Goal: Information Seeking & Learning: Compare options

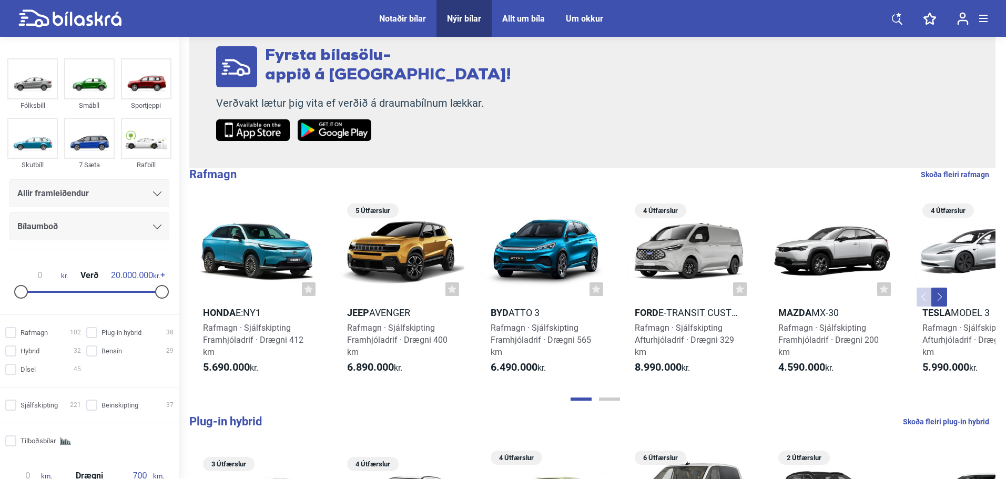
scroll to position [203, 0]
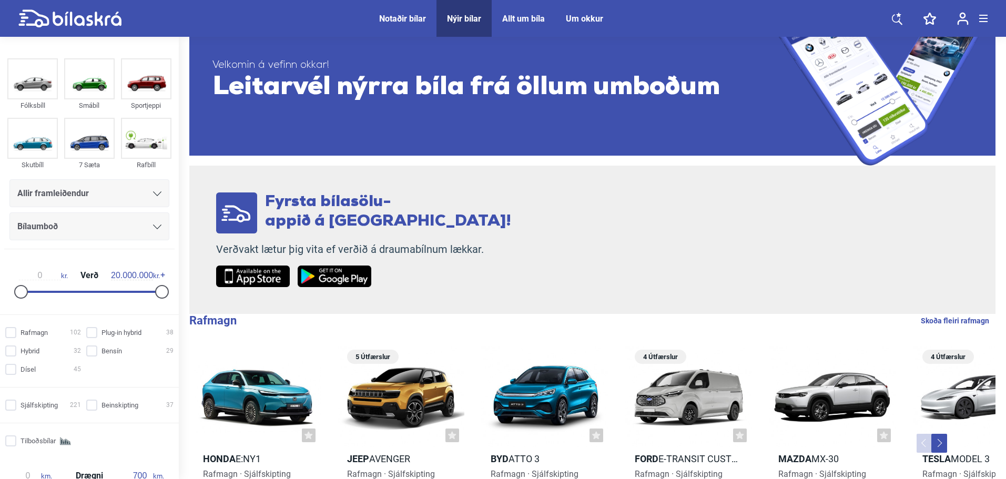
click at [107, 201] on div "Allir framleiðendur" at bounding box center [89, 193] width 160 height 28
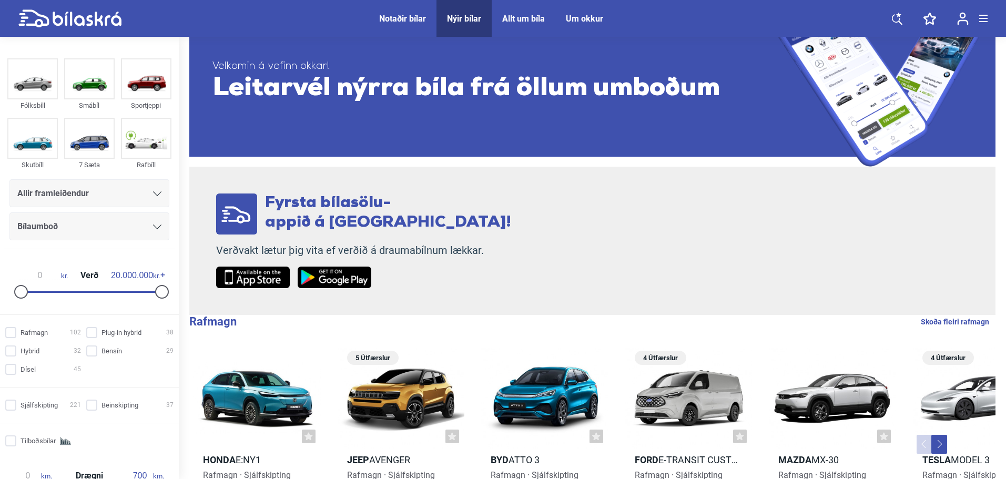
click at [107, 195] on div "Allir framleiðendur" at bounding box center [89, 193] width 144 height 15
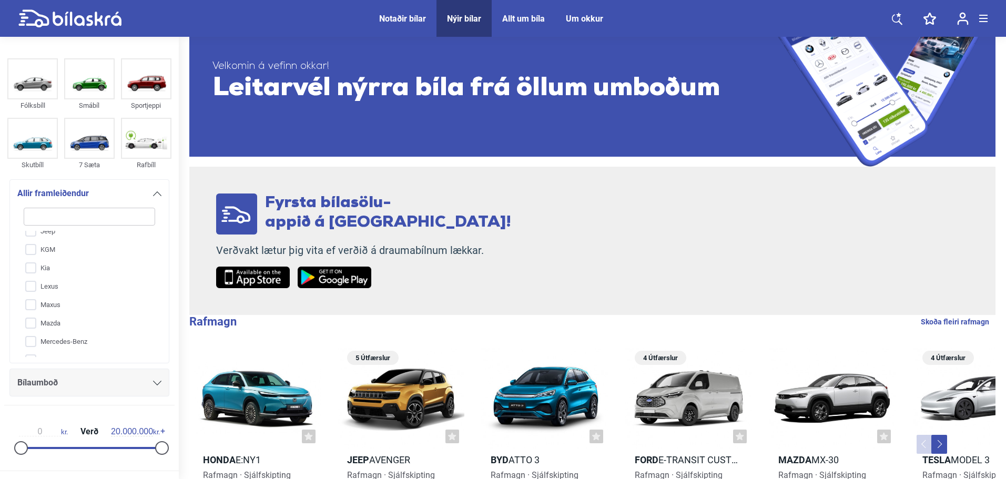
scroll to position [157, 0]
click at [63, 249] on input "KGM" at bounding box center [82, 249] width 133 height 18
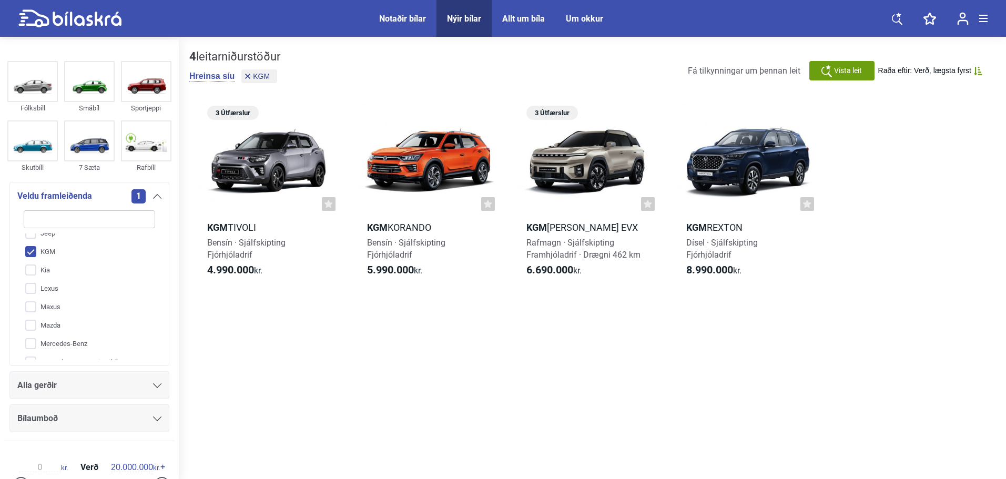
click at [63, 252] on input "KGM" at bounding box center [82, 252] width 133 height 18
checkbox input "false"
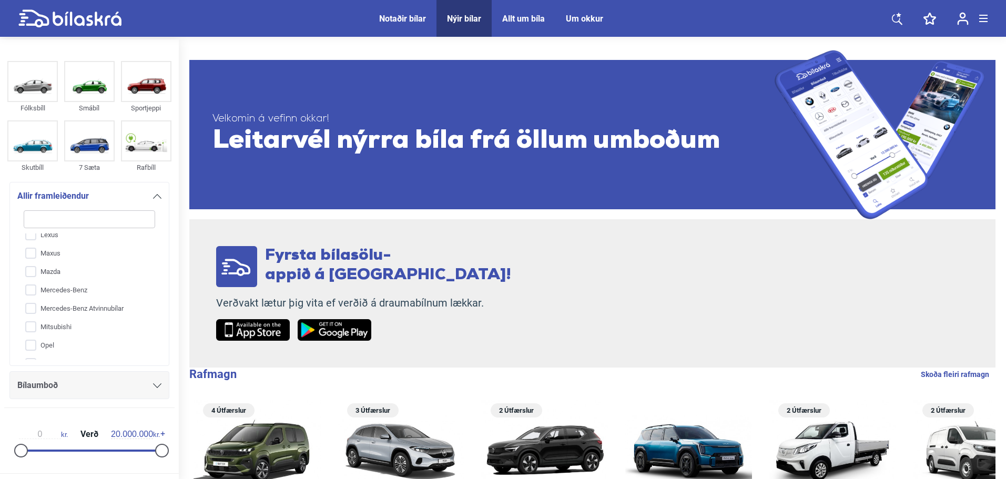
click at [76, 258] on input "Maxus" at bounding box center [82, 254] width 133 height 18
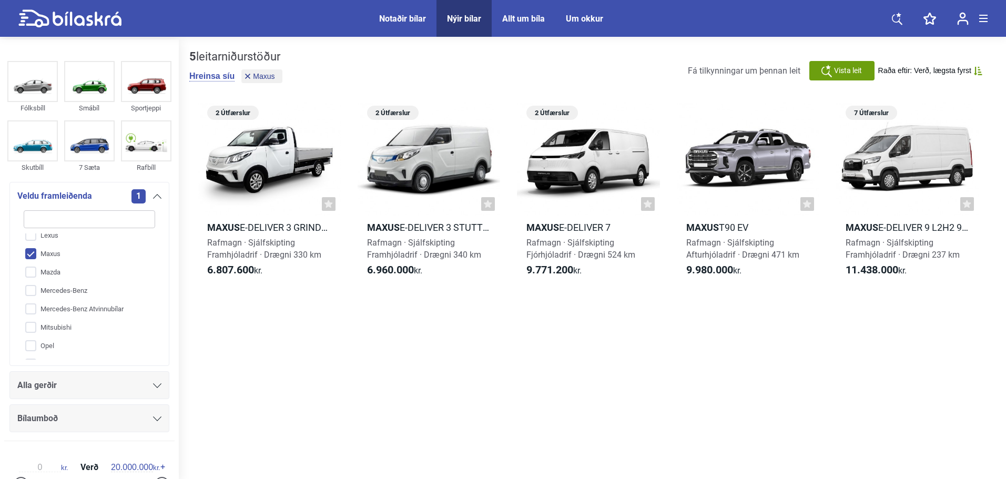
click at [75, 258] on input "Maxus" at bounding box center [82, 254] width 133 height 18
checkbox input "false"
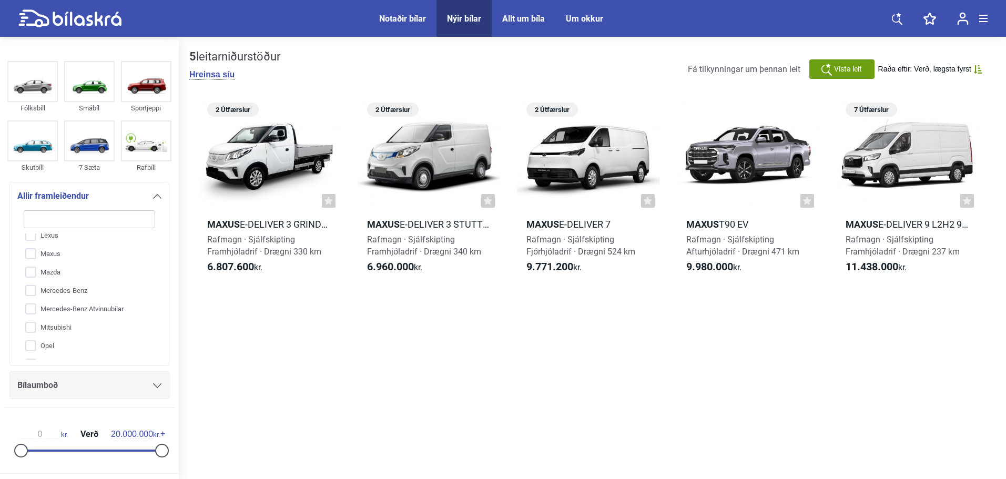
click at [64, 273] on input "Mazda" at bounding box center [82, 273] width 133 height 18
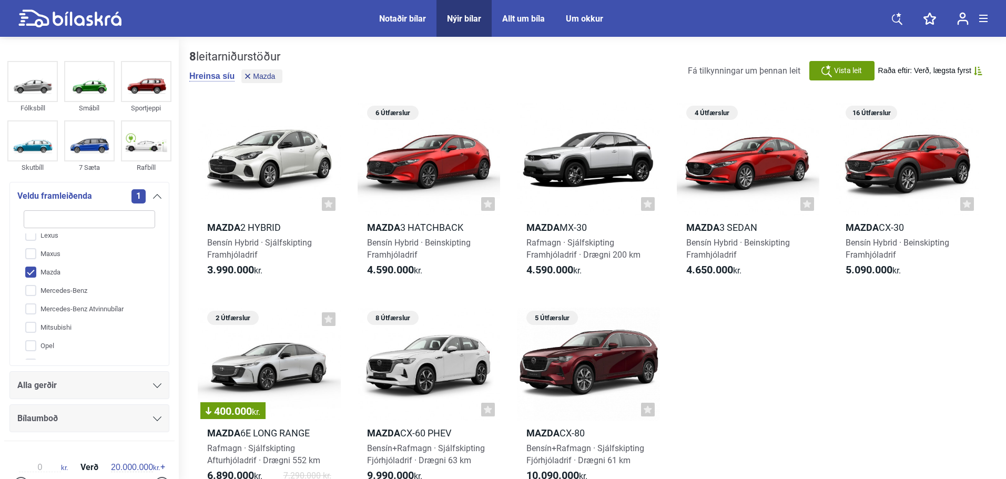
click at [62, 270] on input "Mazda" at bounding box center [82, 273] width 133 height 18
checkbox input "false"
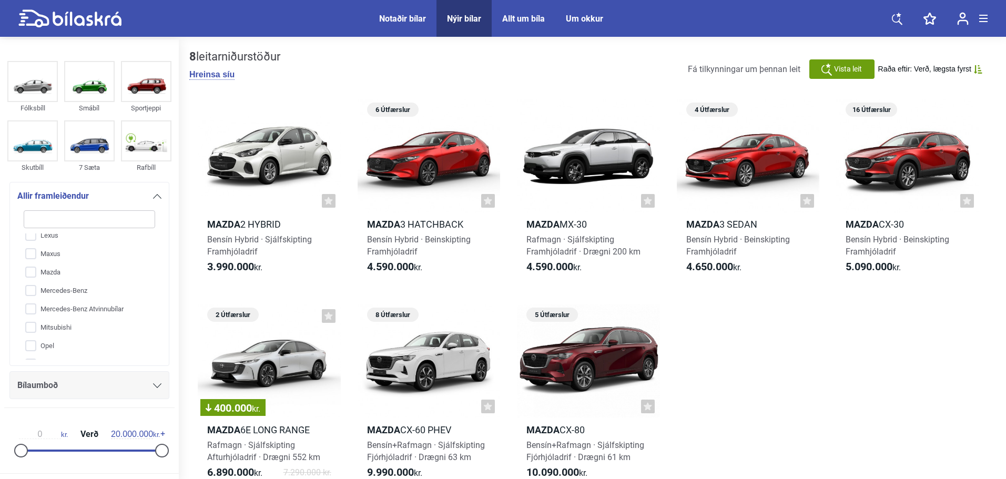
click at [65, 286] on input "Mercedes-Benz" at bounding box center [82, 291] width 133 height 18
checkbox input "true"
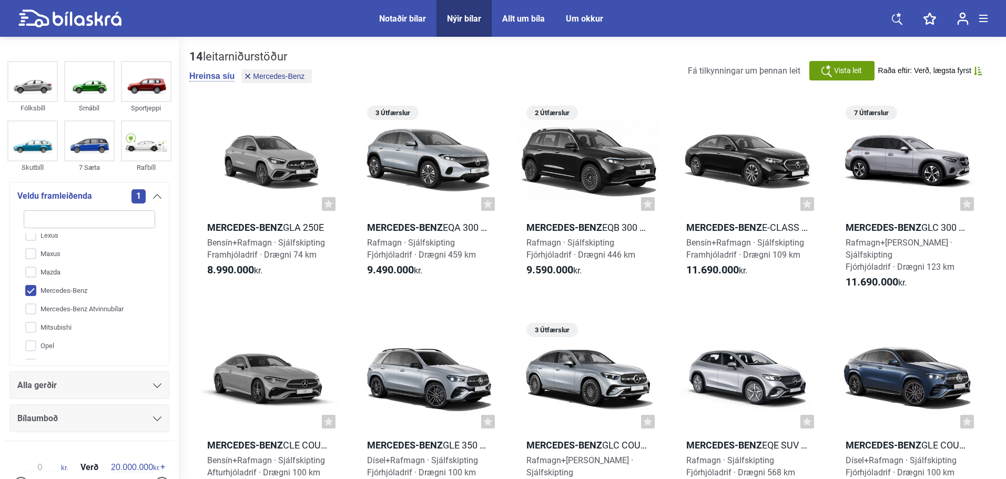
click at [62, 280] on input "Mazda" at bounding box center [82, 273] width 133 height 18
checkbox input "true"
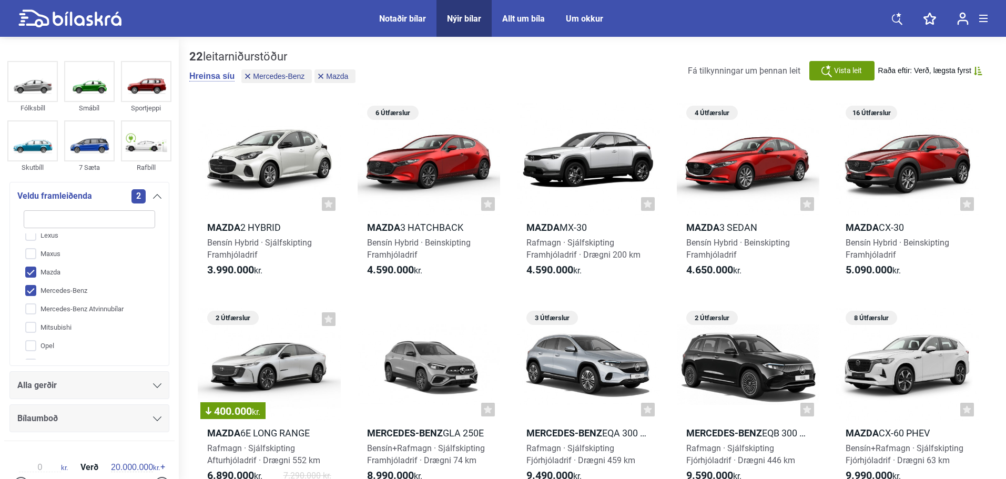
click at [65, 306] on input "Mercedes-Benz Atvinnubílar" at bounding box center [82, 309] width 133 height 18
checkbox input "true"
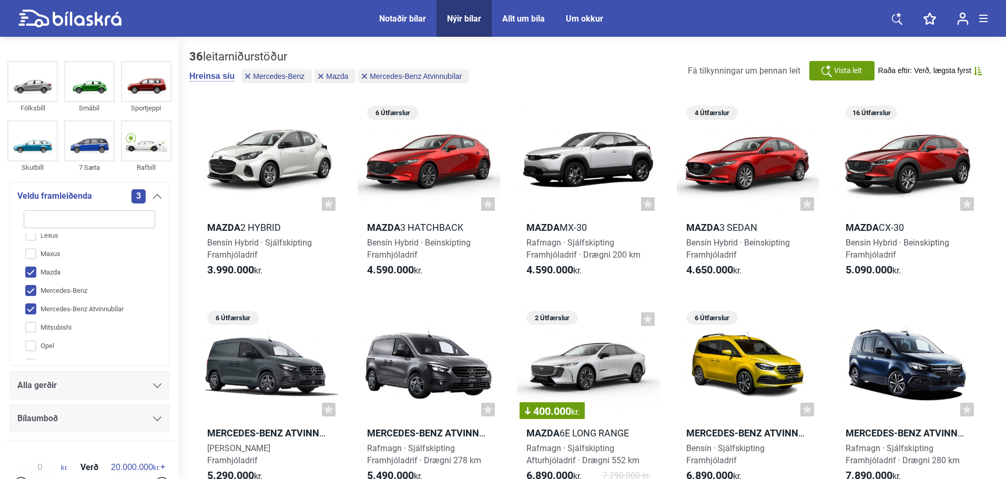
click at [63, 292] on input "Mercedes-Benz" at bounding box center [82, 291] width 133 height 18
click at [64, 286] on input "Mercedes-Benz" at bounding box center [82, 291] width 133 height 18
checkbox input "true"
click at [58, 268] on input "Mazda" at bounding box center [82, 273] width 133 height 18
checkbox input "false"
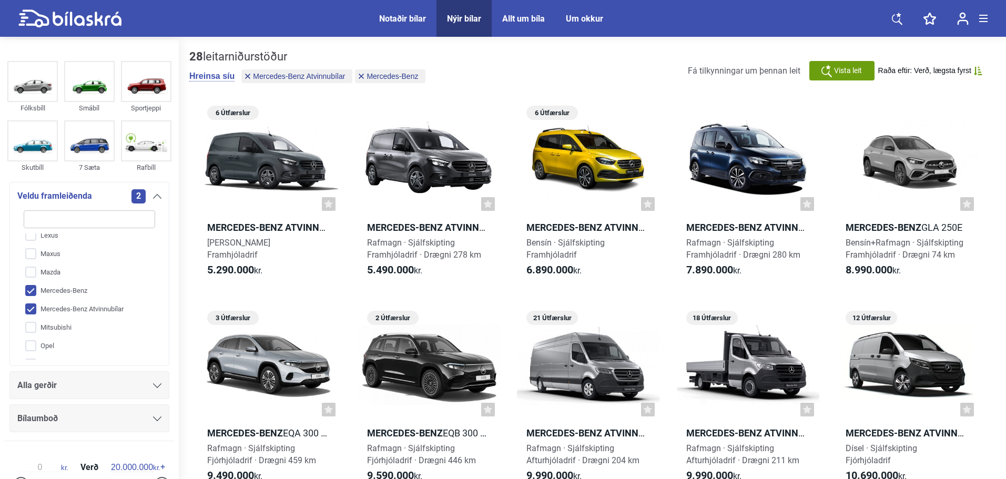
click at [57, 298] on input "Mercedes-Benz" at bounding box center [82, 291] width 133 height 18
checkbox input "false"
click at [59, 316] on input "Mercedes-Benz Atvinnubílar" at bounding box center [82, 309] width 133 height 18
checkbox input "false"
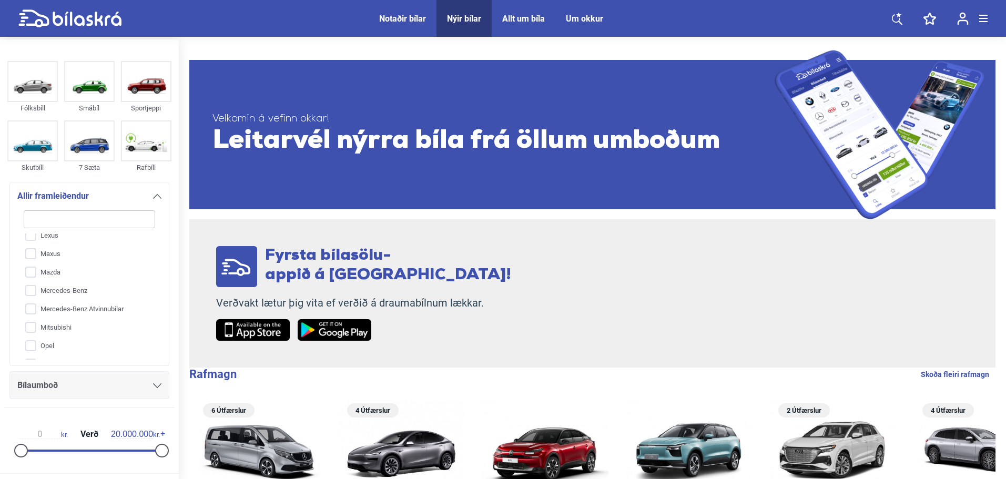
click at [54, 330] on input "Mitsubishi" at bounding box center [82, 328] width 133 height 18
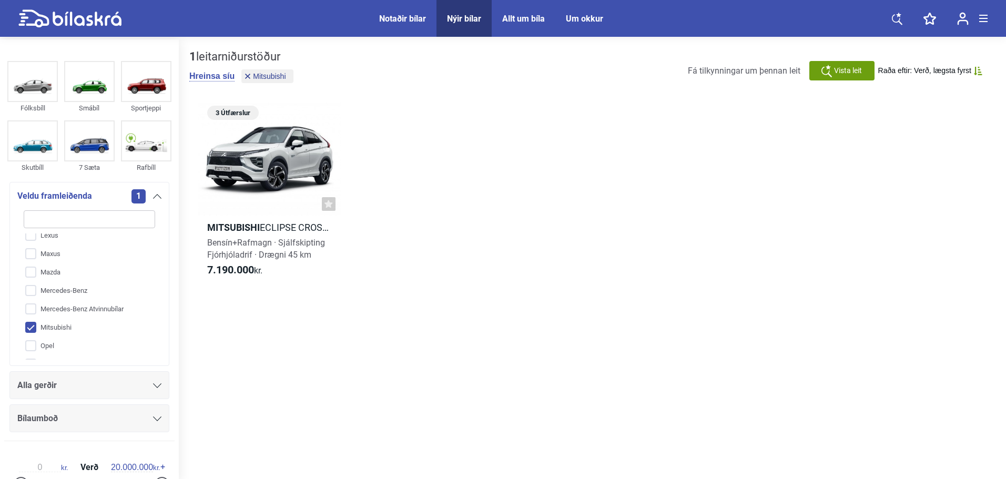
click at [54, 330] on input "Mitsubishi" at bounding box center [82, 328] width 133 height 18
checkbox input "false"
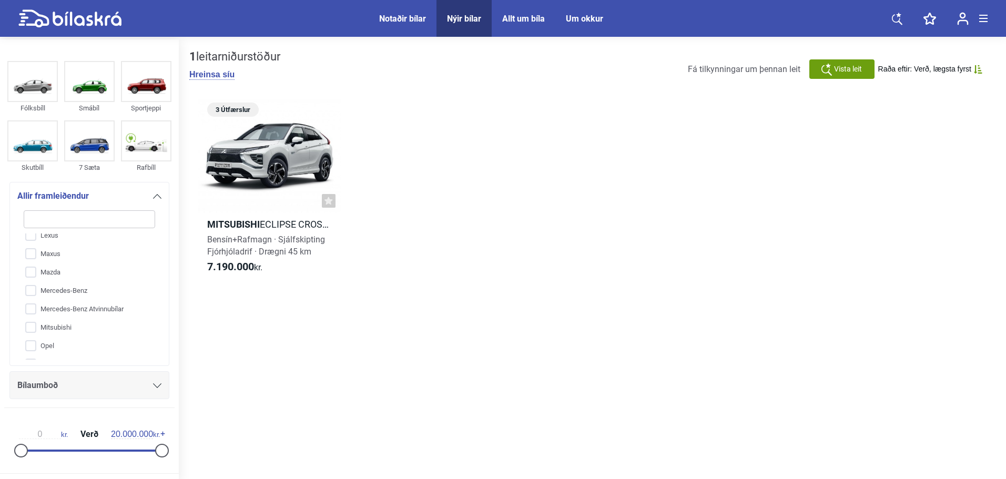
click at [54, 344] on input "Opel" at bounding box center [82, 346] width 133 height 18
checkbox input "true"
